Goal: Information Seeking & Learning: Learn about a topic

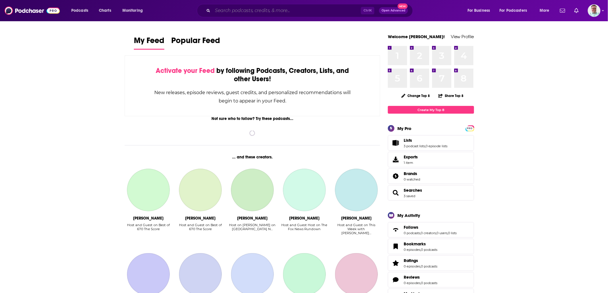
click at [284, 11] on input "Search podcasts, credits, & more..." at bounding box center [287, 10] width 148 height 9
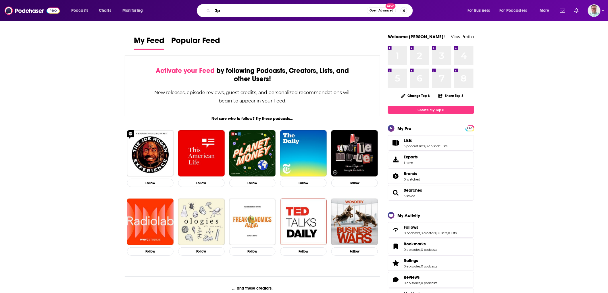
type input "J"
type input "Z"
type input "[PERSON_NAME]"
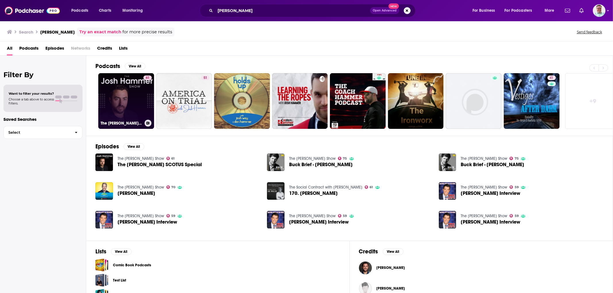
click at [128, 89] on link "61 The [PERSON_NAME] Show" at bounding box center [126, 101] width 56 height 56
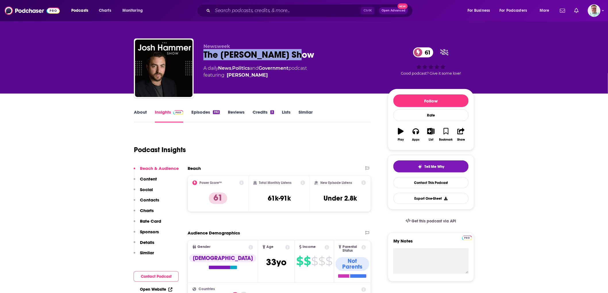
copy h2 "The [PERSON_NAME] Show"
drag, startPoint x: 303, startPoint y: 55, endPoint x: 204, endPoint y: 57, distance: 98.9
click at [204, 57] on div "The [PERSON_NAME] Show 61" at bounding box center [291, 54] width 175 height 11
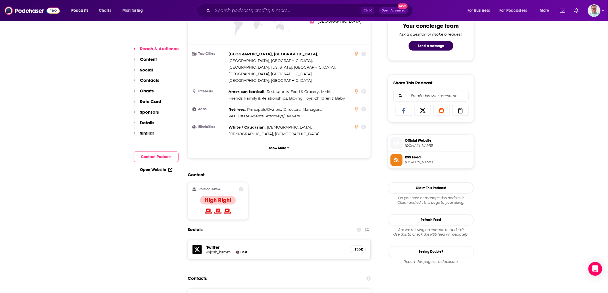
scroll to position [554, 0]
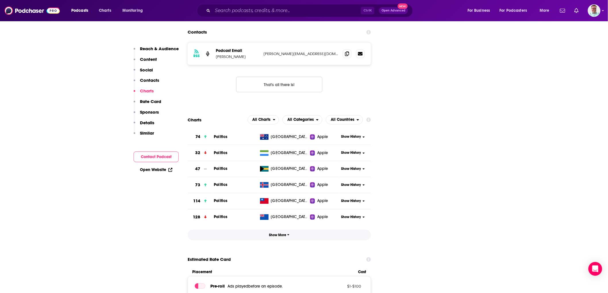
click at [284, 233] on span "Show More" at bounding box center [279, 235] width 20 height 4
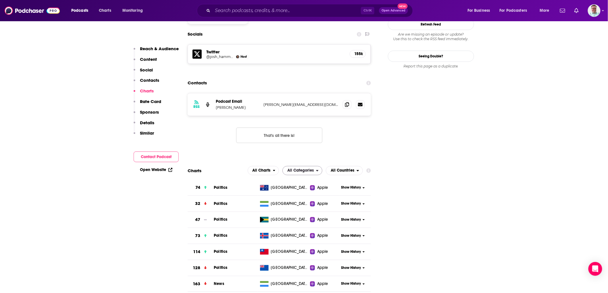
scroll to position [501, 0]
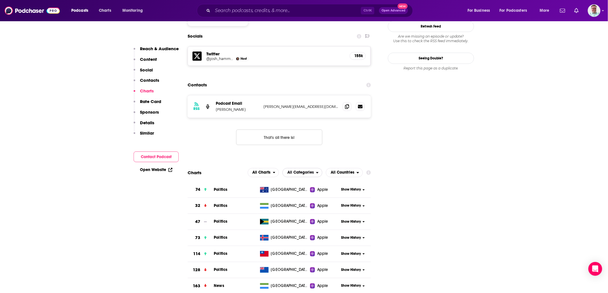
click at [295, 171] on span "All Categories" at bounding box center [300, 173] width 26 height 4
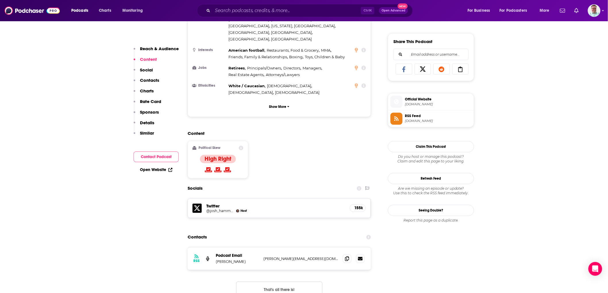
scroll to position [341, 0]
